Goal: Transaction & Acquisition: Purchase product/service

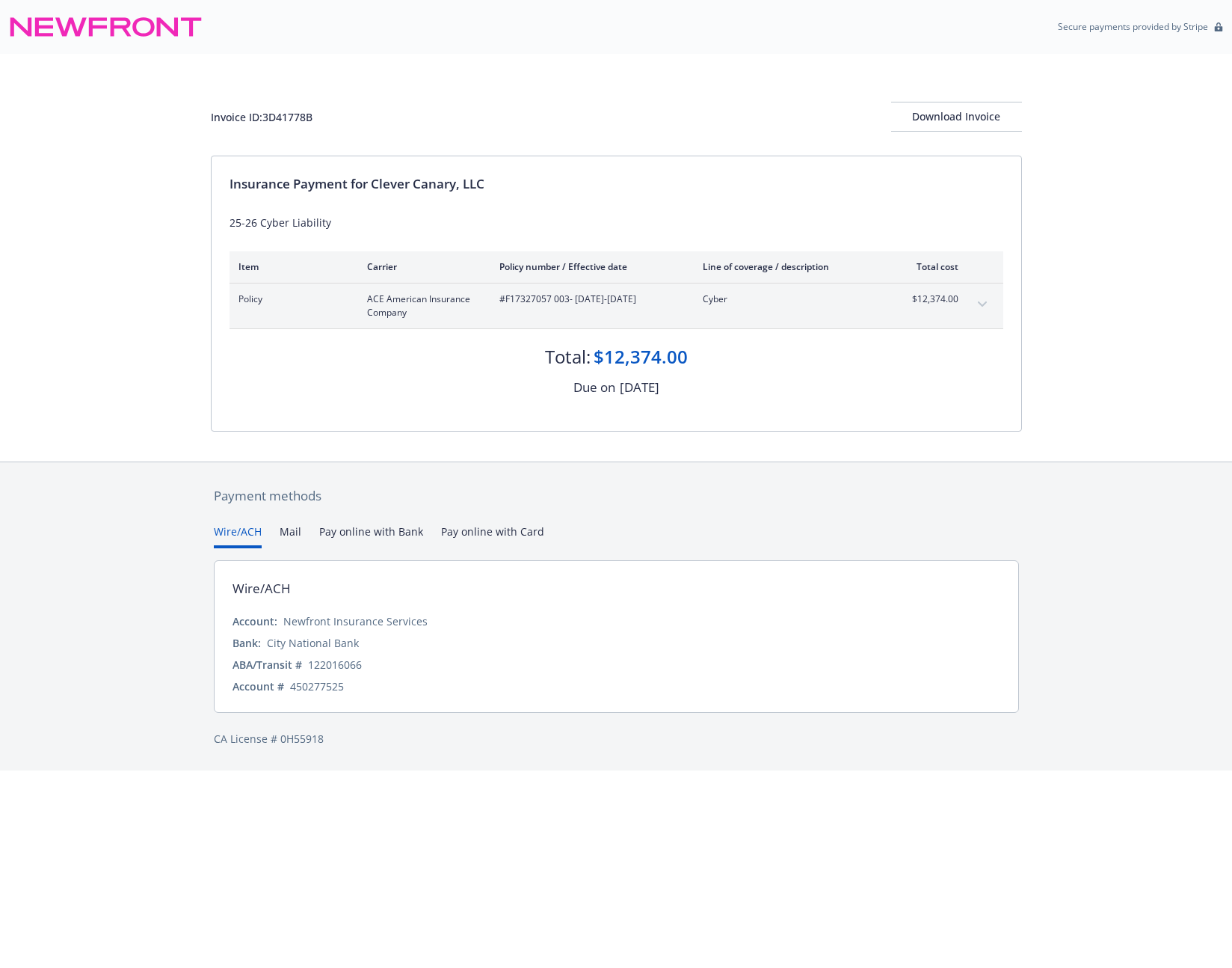
click at [136, 221] on div "Invoice ID: 3D41778B Download Invoice Insurance Payment for Clever Canary, LLC …" at bounding box center [616, 258] width 1232 height 408
click at [378, 531] on button "Pay online with Bank" at bounding box center [371, 535] width 104 height 25
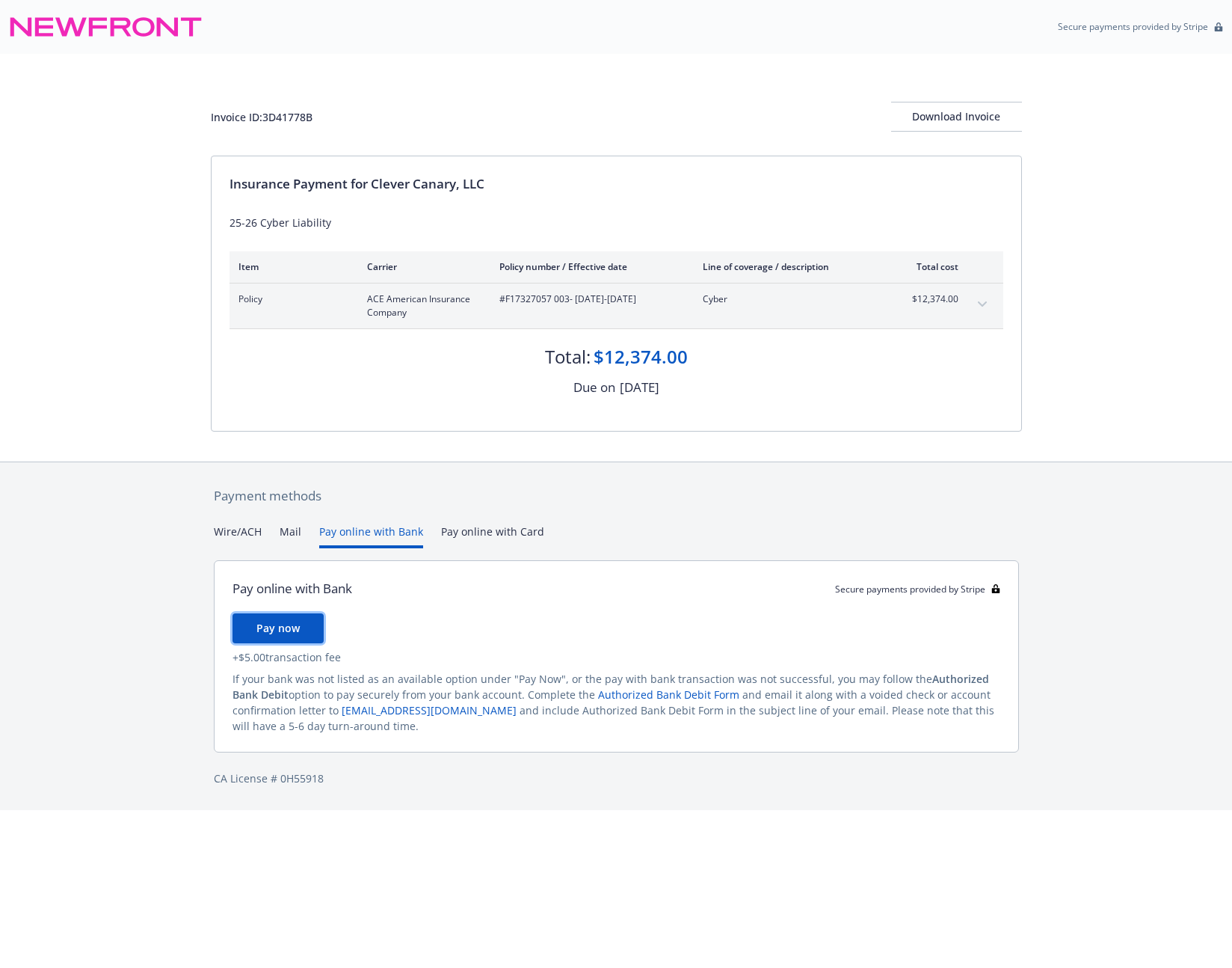
drag, startPoint x: 277, startPoint y: 624, endPoint x: 454, endPoint y: 581, distance: 182.1
click at [454, 582] on div "Pay online with Bank Secure payments provided by Stripe Pay now + $5.00 transac…" at bounding box center [616, 656] width 805 height 192
click at [501, 535] on button "Pay online with Card" at bounding box center [493, 535] width 103 height 25
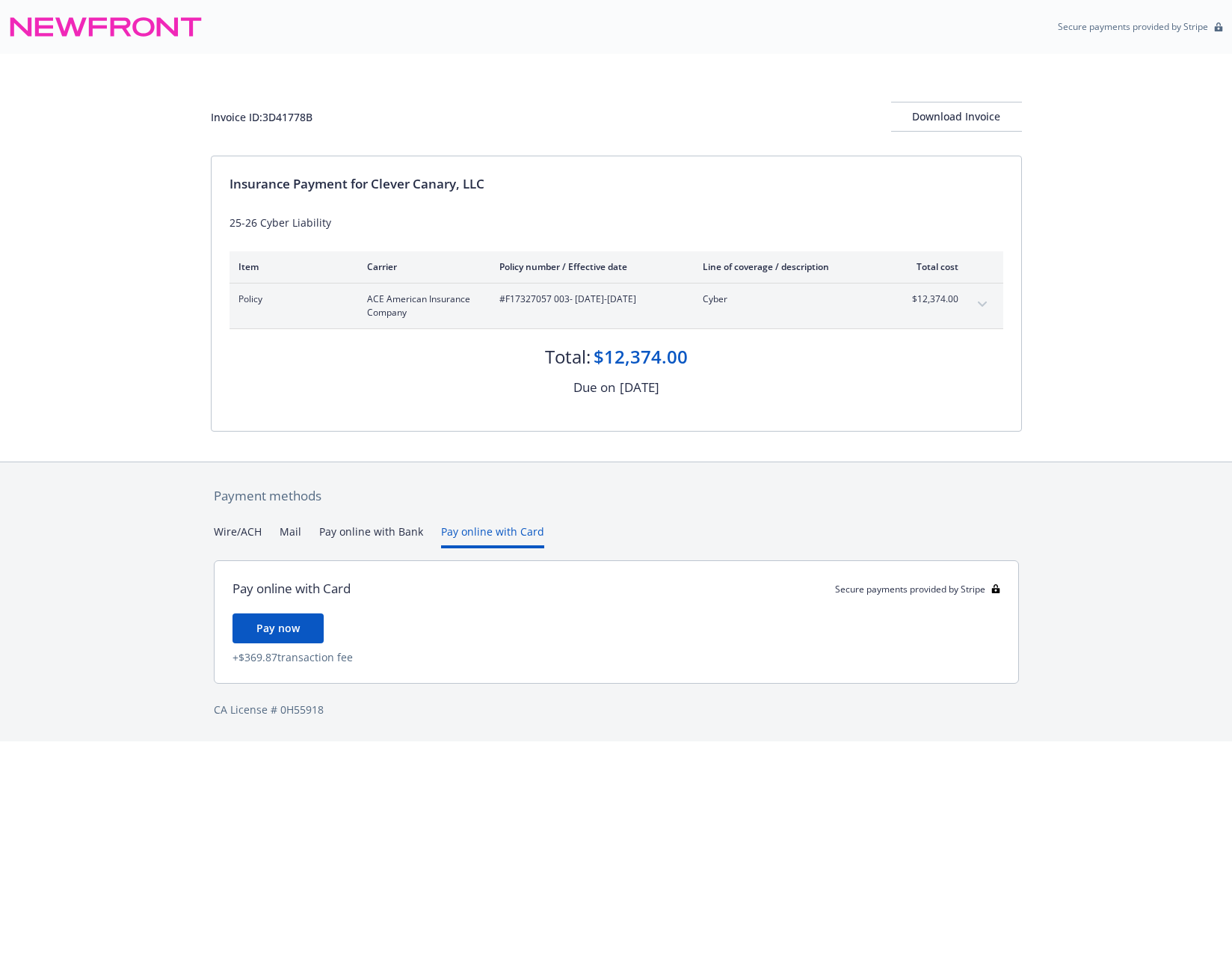
click at [379, 533] on button "Pay online with Bank" at bounding box center [371, 535] width 104 height 25
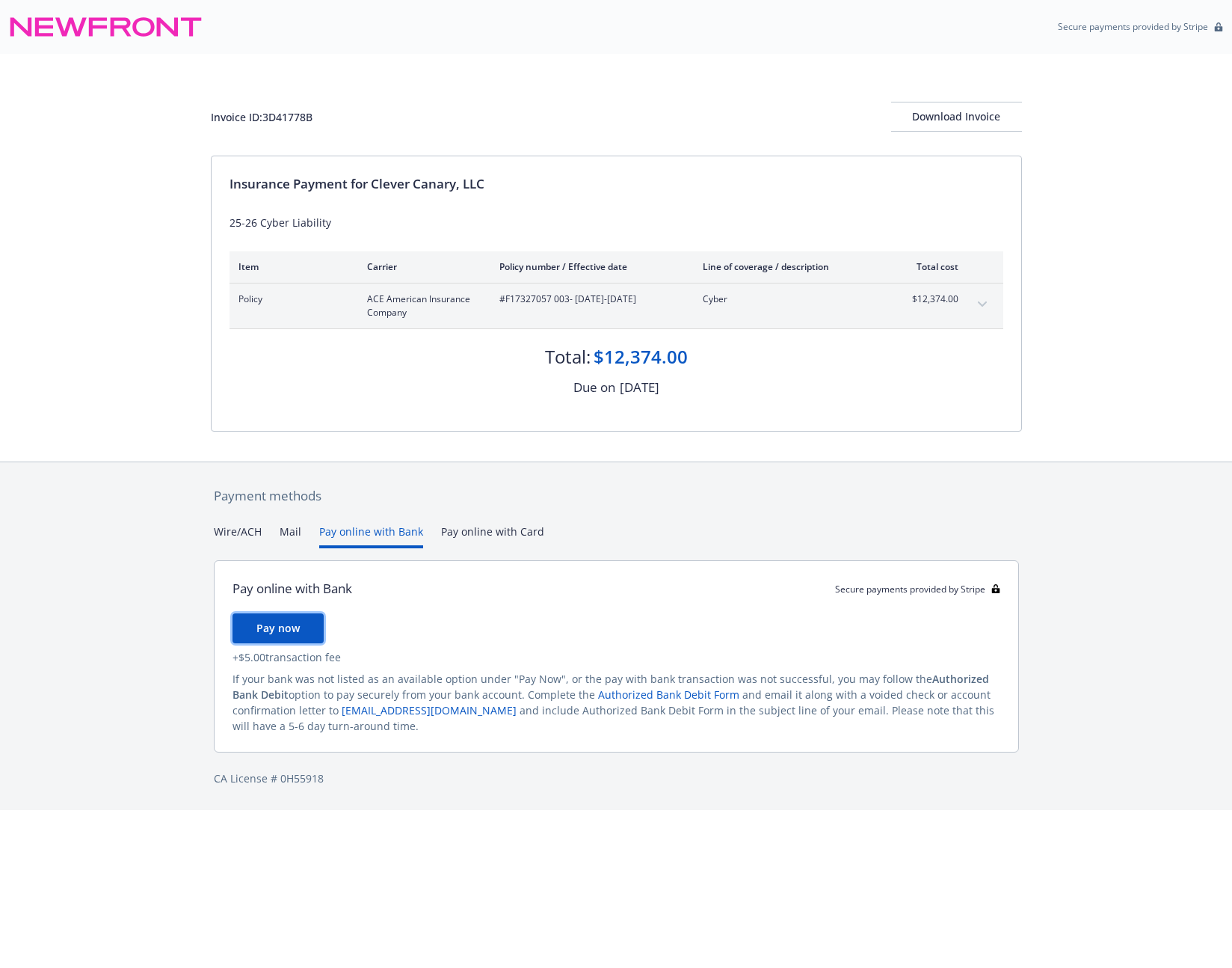
click at [300, 618] on button "Pay now" at bounding box center [278, 628] width 91 height 30
